Goal: Navigation & Orientation: Find specific page/section

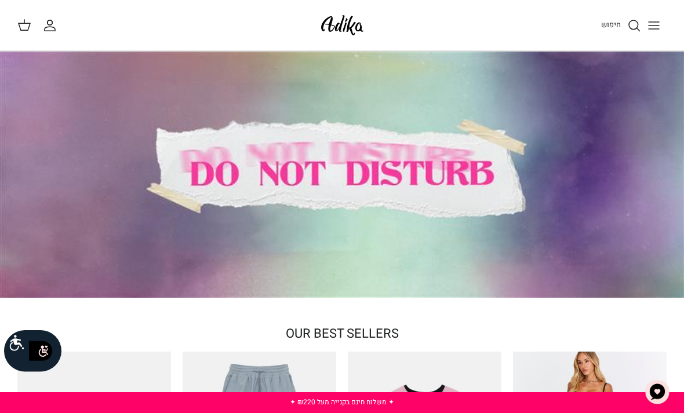
drag, startPoint x: 309, startPoint y: 0, endPoint x: -1, endPoint y: -1, distance: 309.5
click at [45, 28] on icon "החשבון שלי" at bounding box center [50, 29] width 10 height 4
drag, startPoint x: 166, startPoint y: 63, endPoint x: -1, endPoint y: -1, distance: 178.1
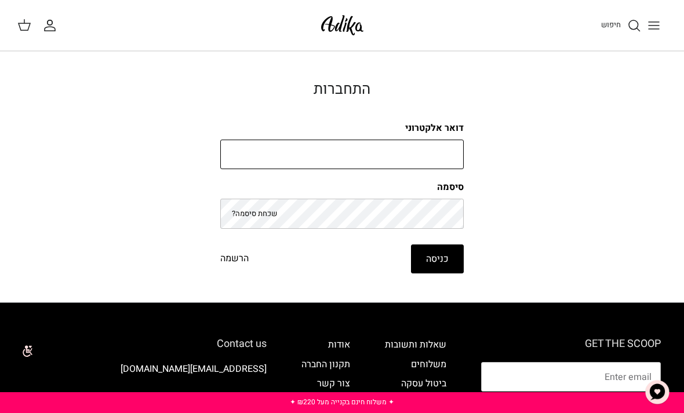
click at [332, 151] on input "דואר אלקטרוני" at bounding box center [341, 155] width 243 height 30
click at [306, 159] on input "דואר אלקטרוני" at bounding box center [341, 155] width 243 height 30
click at [657, 22] on line "Toggle menu" at bounding box center [654, 22] width 10 height 0
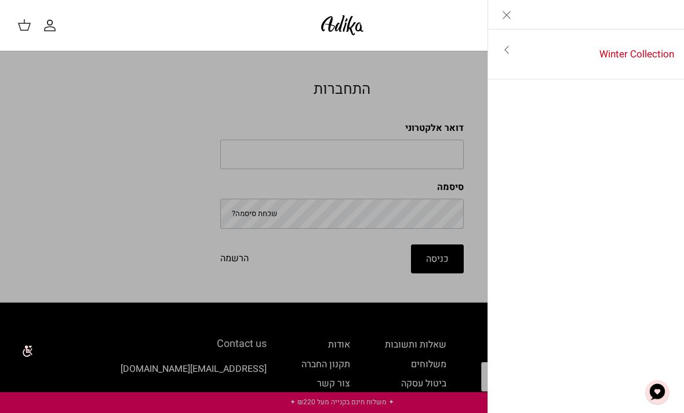
click at [510, 46] on icon "Toggle menu" at bounding box center [507, 50] width 14 height 14
click at [509, 13] on icon "Close" at bounding box center [507, 15] width 14 height 14
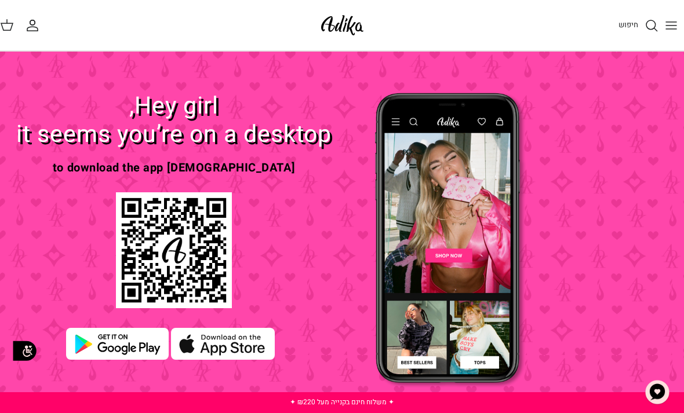
click at [223, 346] on img at bounding box center [223, 344] width 104 height 32
